Goal: Information Seeking & Learning: Learn about a topic

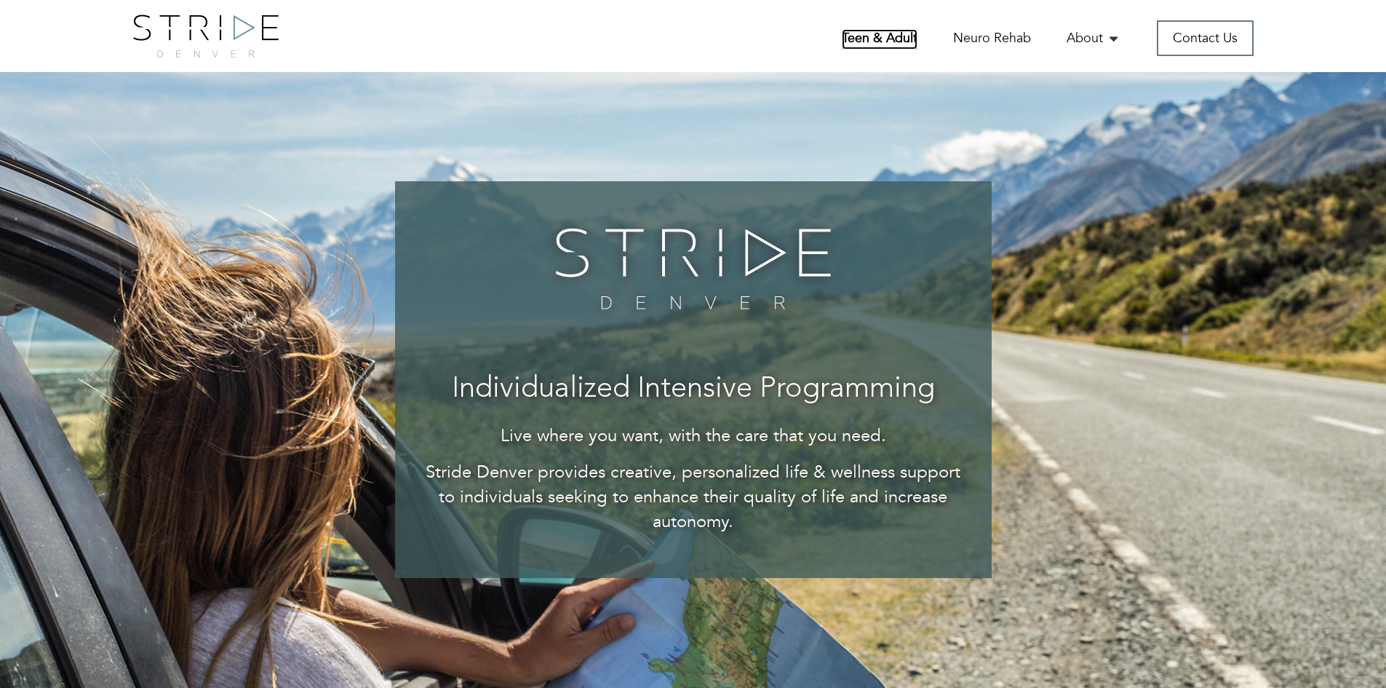
click at [883, 35] on link "Teen & Adult" at bounding box center [880, 39] width 76 height 20
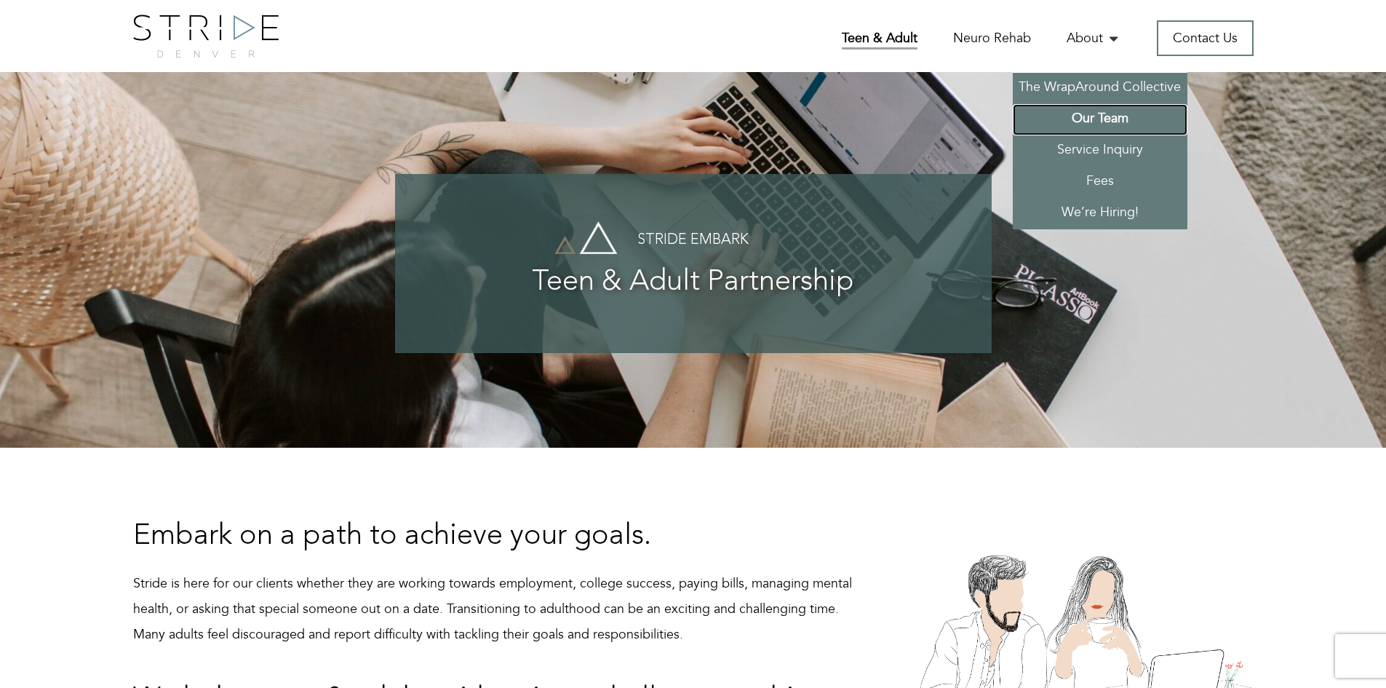
click at [1093, 116] on link "Our Team" at bounding box center [1100, 119] width 175 height 31
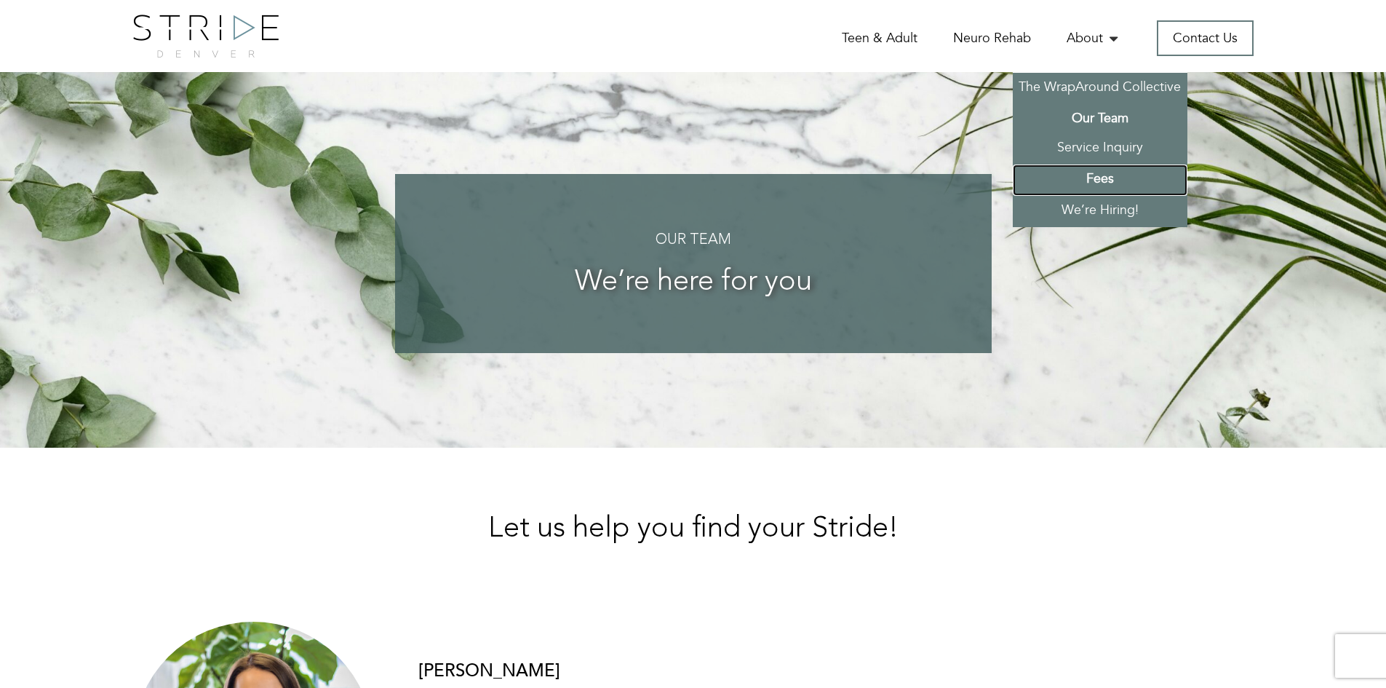
click at [1089, 179] on link "Fees" at bounding box center [1100, 179] width 175 height 31
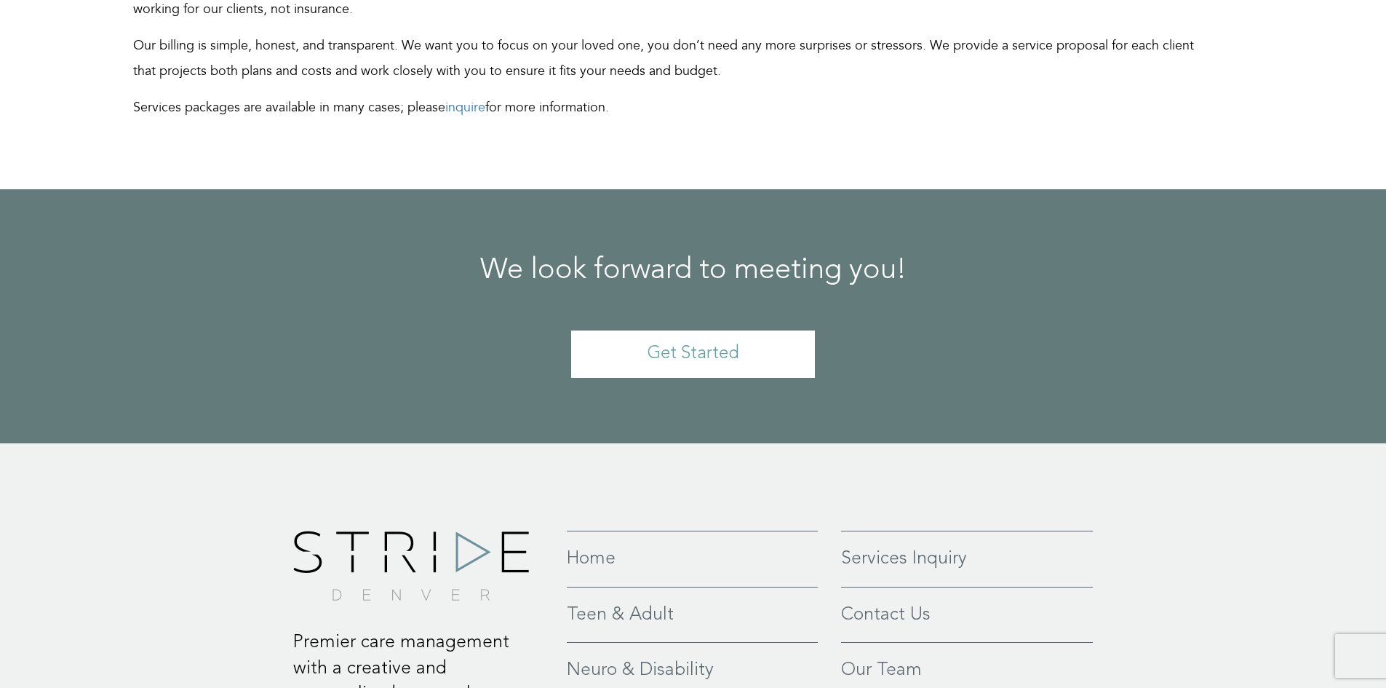
scroll to position [825, 0]
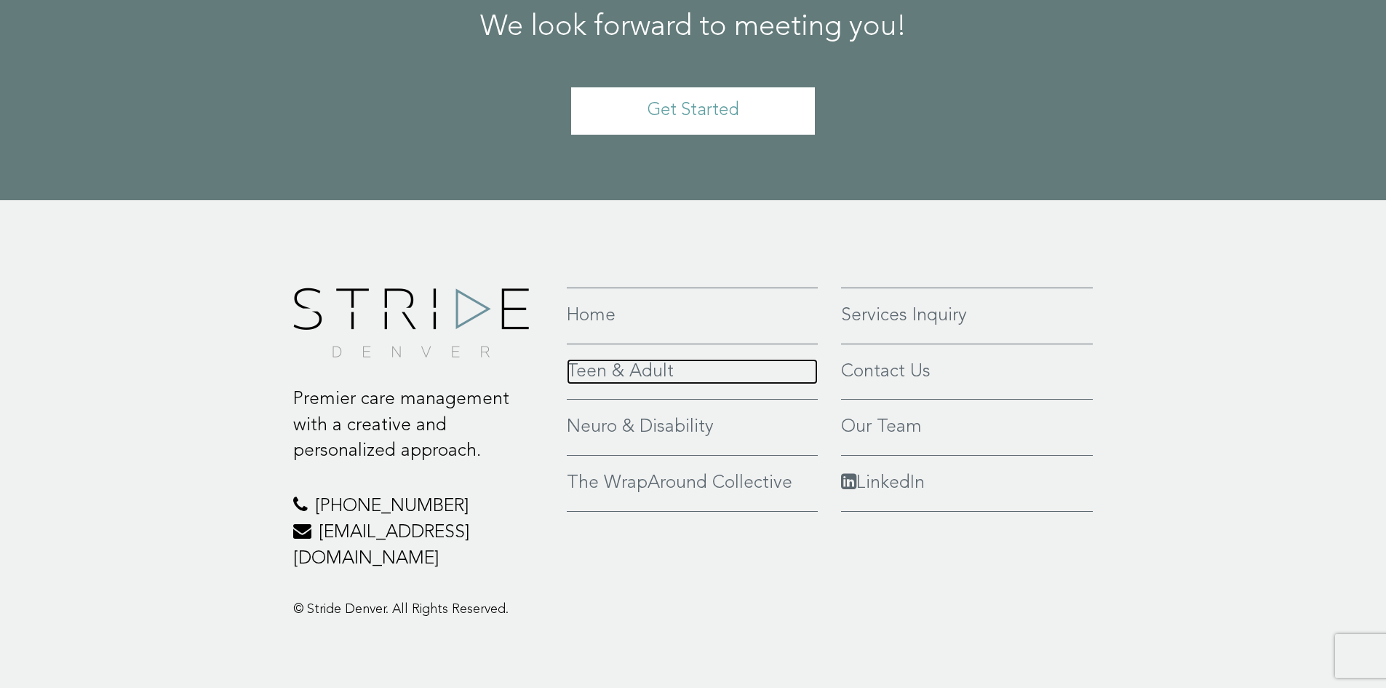
click at [630, 374] on link "Teen & Adult" at bounding box center [692, 372] width 251 height 26
